Goal: Information Seeking & Learning: Learn about a topic

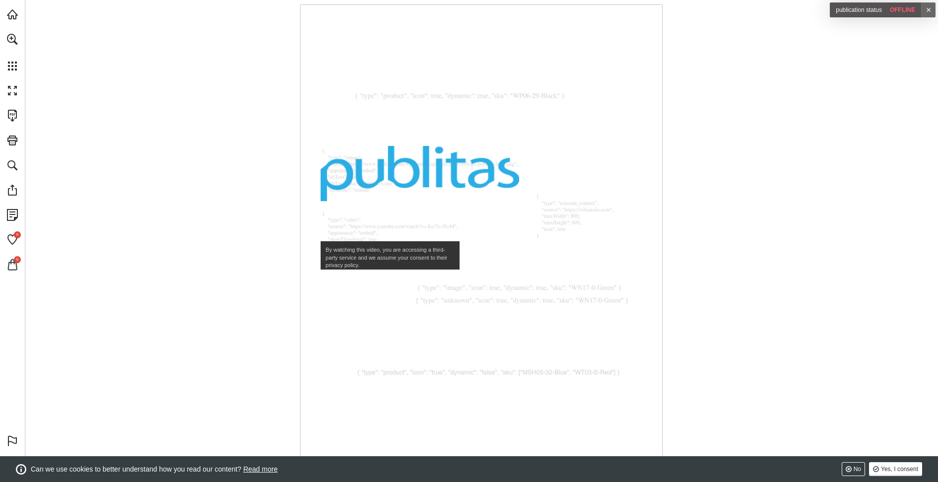
click at [540, 226] on nav "By watching this video, you are accessing a third-party service and we assume y…" at bounding box center [481, 238] width 361 height 467
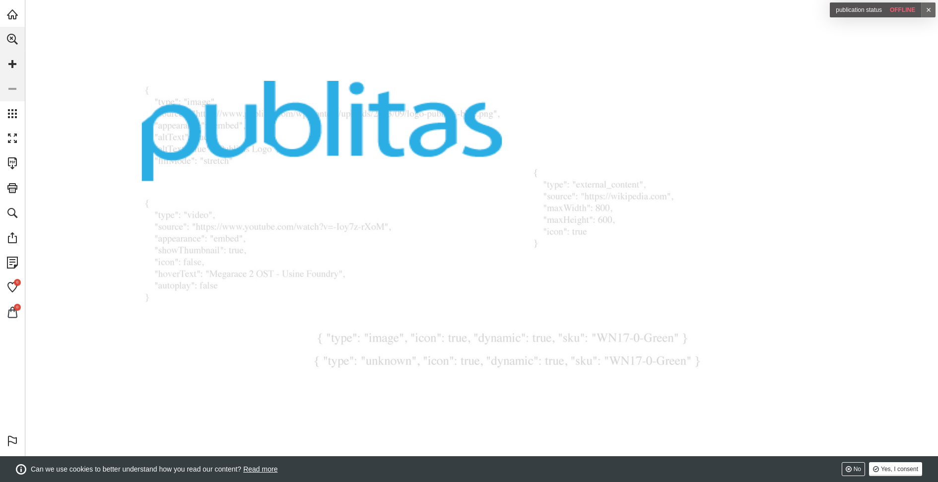
click at [0, 0] on nav "By watching this video, you are accessing a third-party service and we assume y…" at bounding box center [0, 0] width 0 height 0
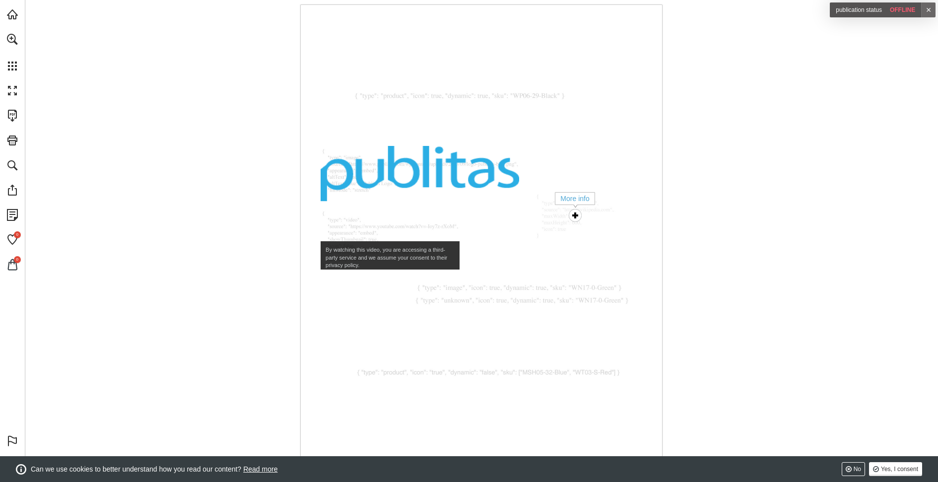
click at [574, 217] on div "More info" at bounding box center [575, 216] width 20 height 20
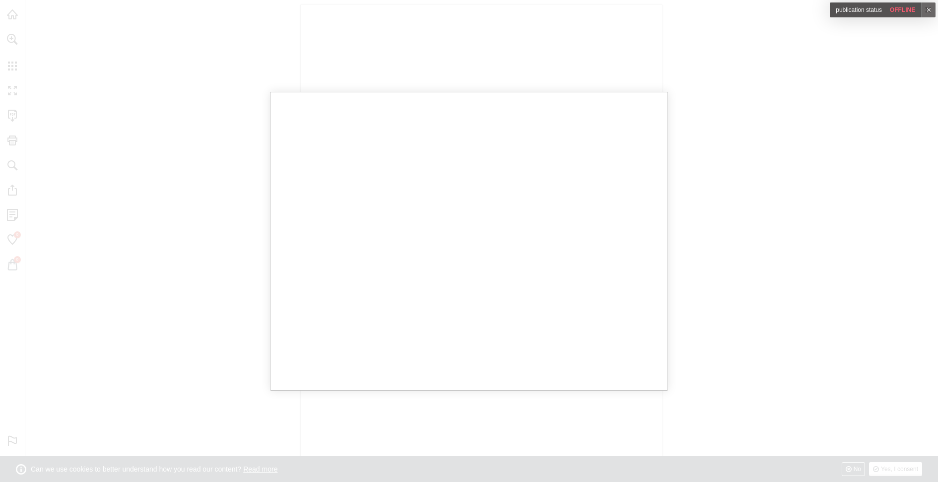
click at [791, 188] on div at bounding box center [469, 241] width 938 height 482
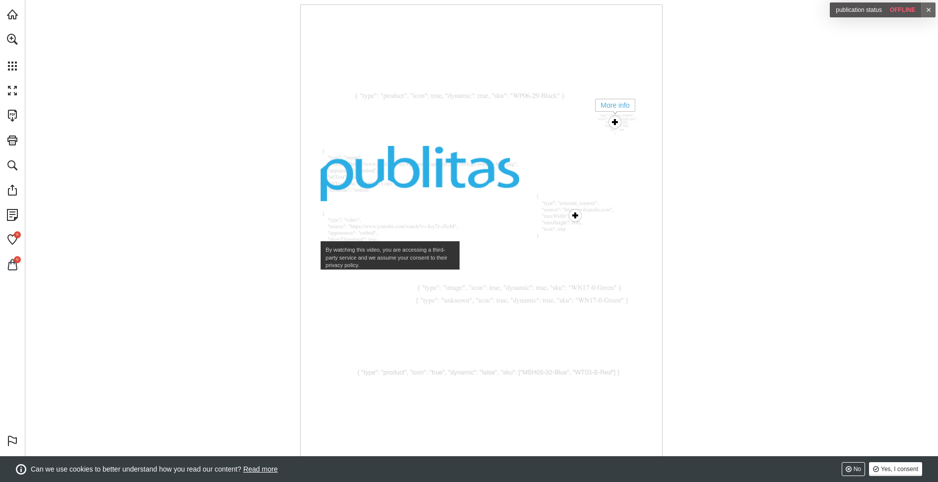
click at [619, 126] on div "More info" at bounding box center [615, 122] width 20 height 20
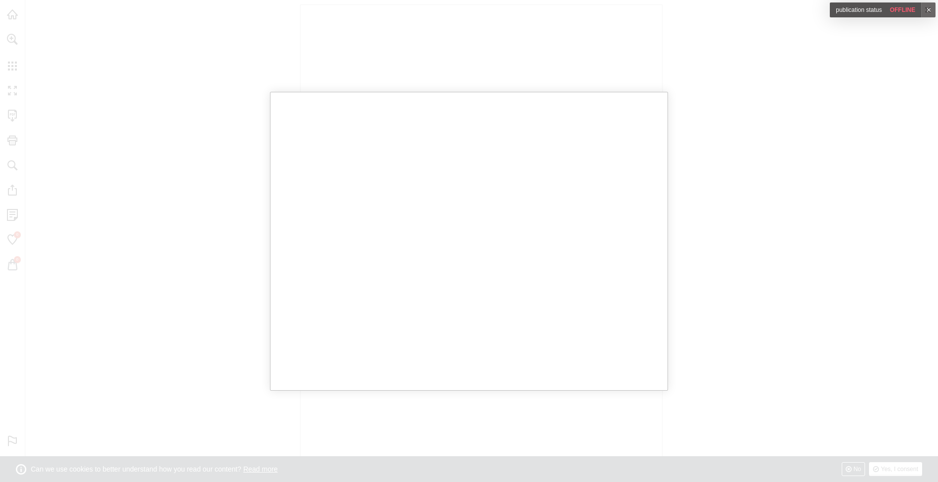
click at [784, 205] on div at bounding box center [469, 241] width 938 height 482
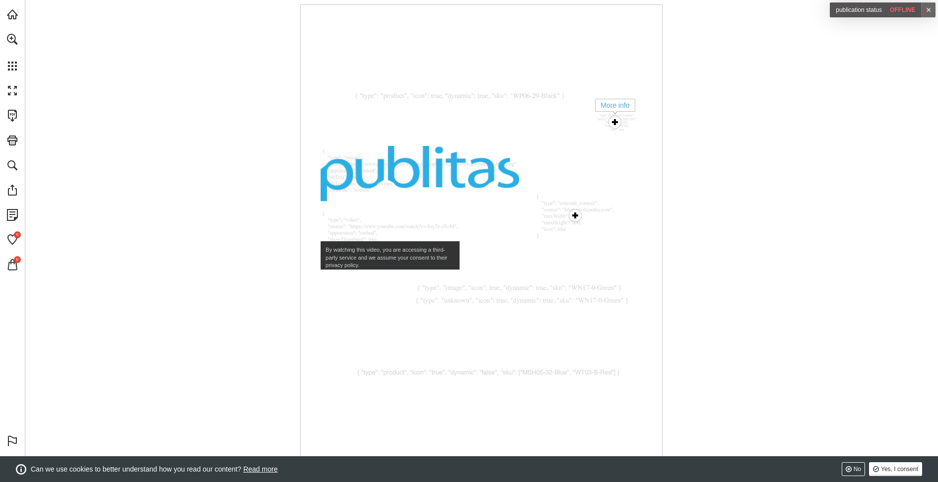
click at [619, 119] on div "More info" at bounding box center [615, 122] width 20 height 20
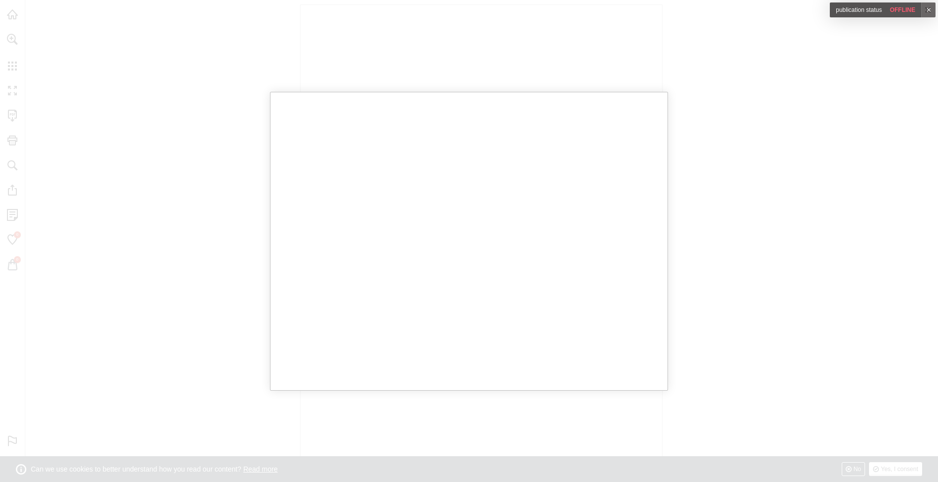
click at [748, 158] on div at bounding box center [469, 241] width 938 height 482
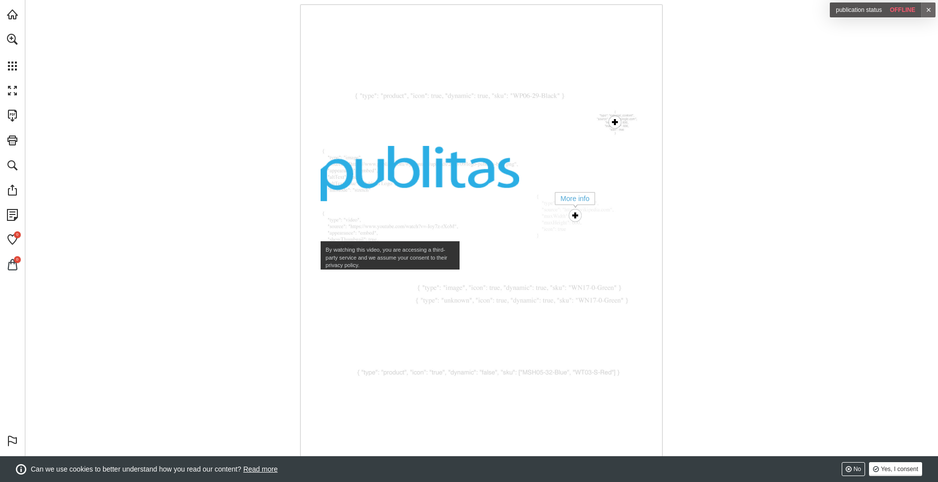
click at [578, 217] on div "More info" at bounding box center [575, 216] width 20 height 20
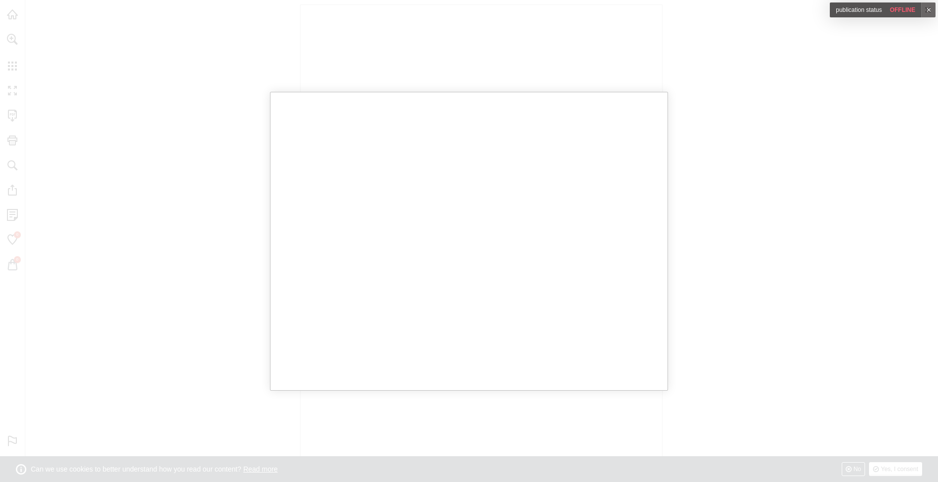
click at [788, 213] on div at bounding box center [469, 241] width 938 height 482
